Goal: Navigation & Orientation: Locate item on page

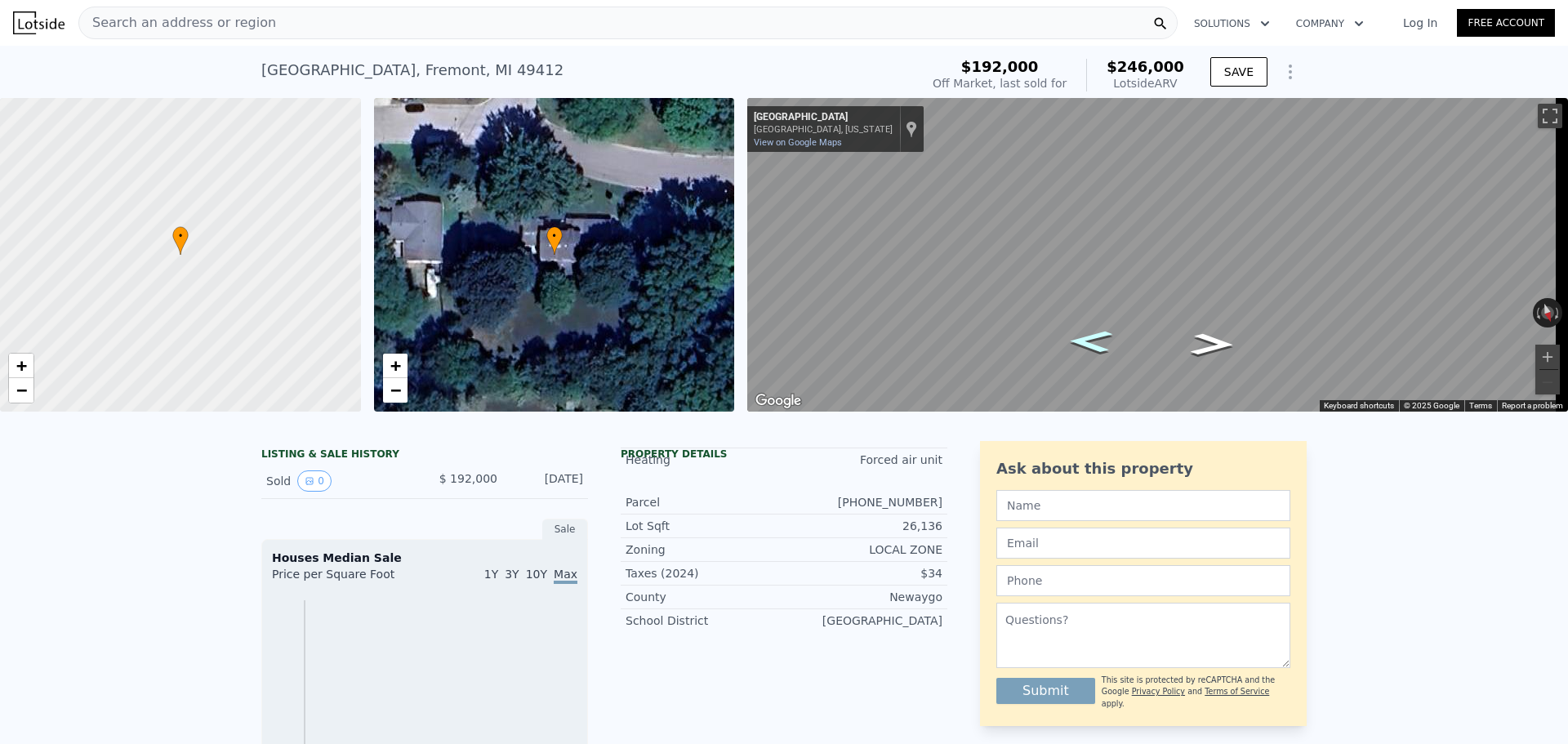
click at [1089, 343] on icon "Go East, Arboretum Dr" at bounding box center [1090, 341] width 81 height 33
click at [1089, 343] on icon "Go East, Arboretum Dr" at bounding box center [1090, 345] width 86 height 33
click at [1214, 346] on icon "Go West, Arboretum Dr" at bounding box center [1211, 339] width 86 height 33
click at [1214, 346] on icon "Go Northwest, Arboretum Dr" at bounding box center [1212, 345] width 81 height 33
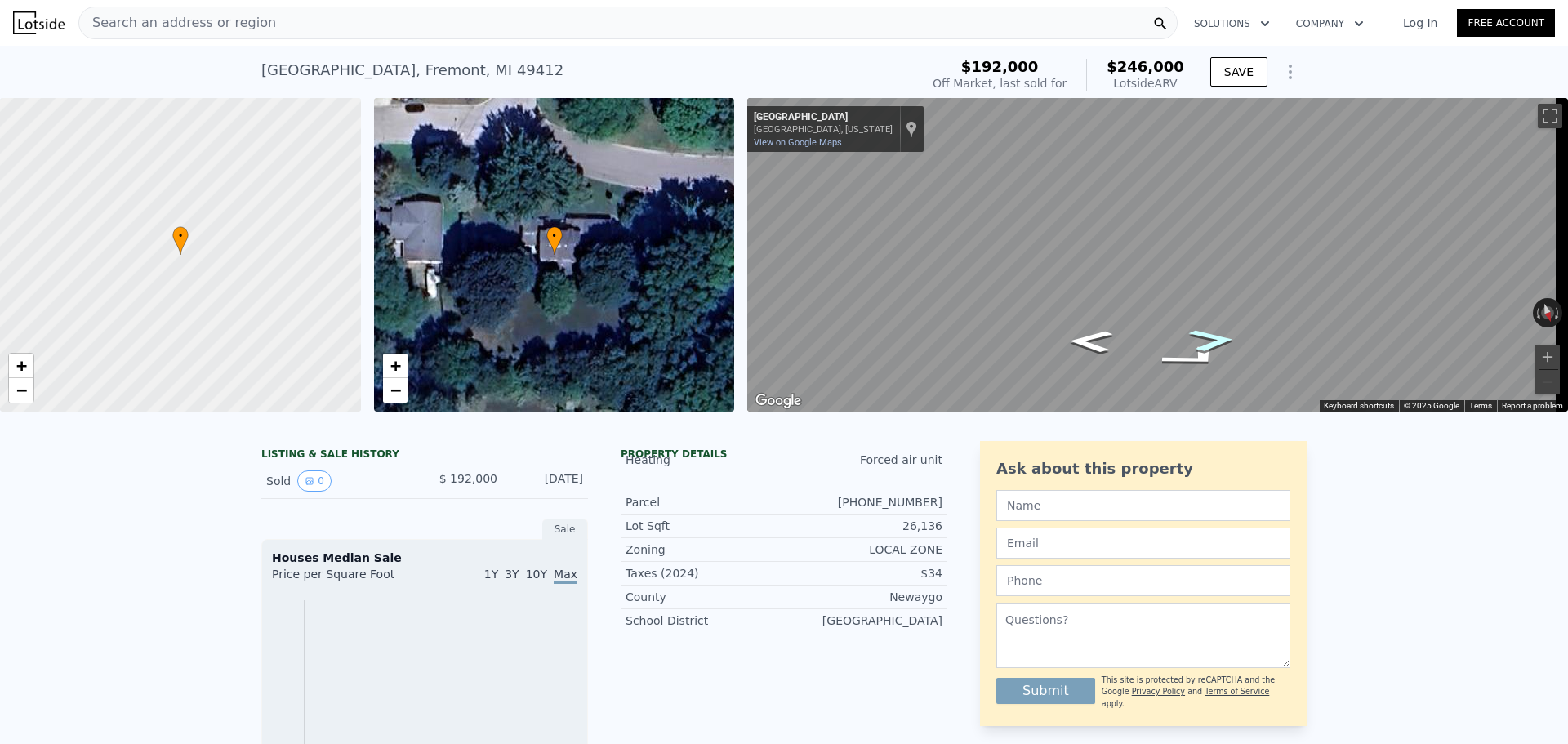
click at [1214, 346] on icon "Go West, Arboretum Dr" at bounding box center [1212, 340] width 87 height 34
click at [1214, 346] on icon "Go West, Arboretum Dr" at bounding box center [1209, 336] width 102 height 37
click at [1120, 276] on icon "Go East, Arboretum Dr" at bounding box center [1114, 274] width 122 height 46
click at [1120, 276] on icon "Go East, Arboretum Dr" at bounding box center [1124, 272] width 120 height 43
click at [1128, 273] on icon "Go East, Arboretum Dr" at bounding box center [1133, 275] width 116 height 38
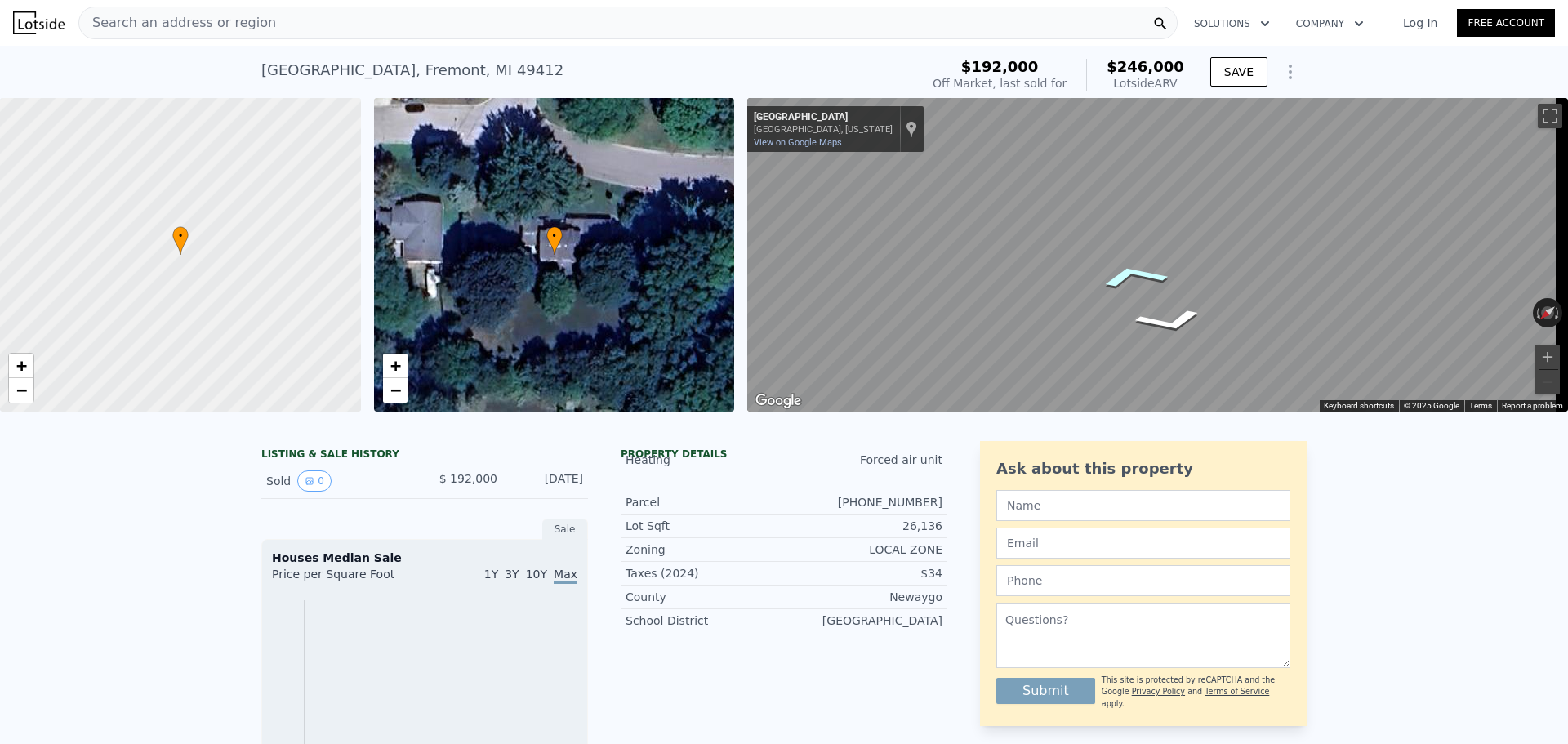
click at [1116, 273] on icon "Go East, Arboretum Dr" at bounding box center [1133, 275] width 116 height 38
click at [1104, 276] on icon "Go East, Arboretum Dr" at bounding box center [1122, 278] width 121 height 43
click at [1104, 276] on icon "Go East, Arboretum Dr" at bounding box center [1116, 279] width 122 height 45
